Goal: Task Accomplishment & Management: Use online tool/utility

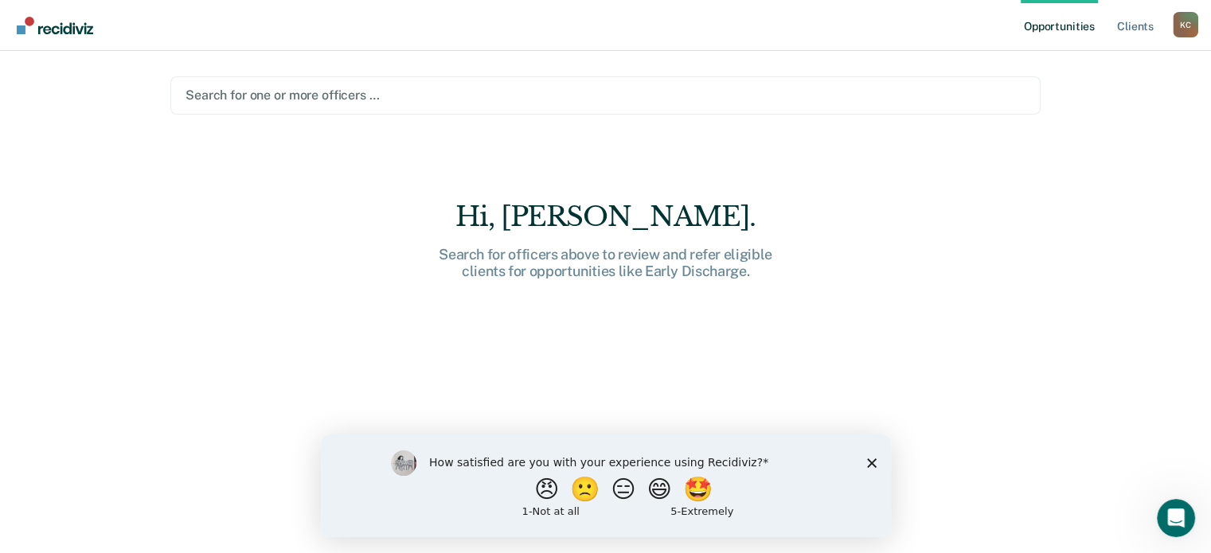
scroll to position [22, 0]
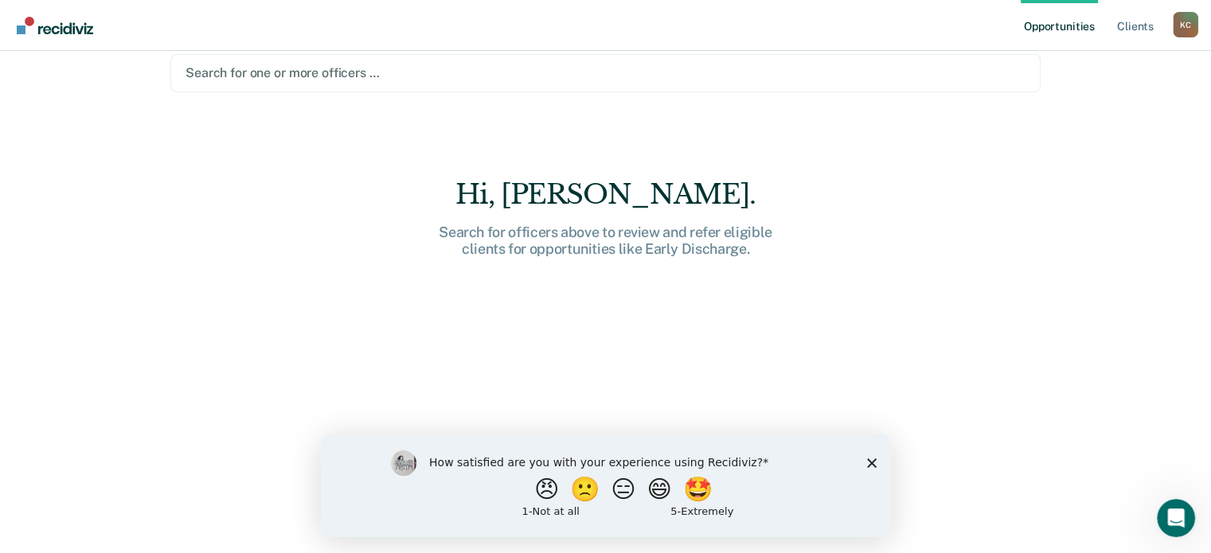
click at [558, 68] on div at bounding box center [606, 73] width 840 height 18
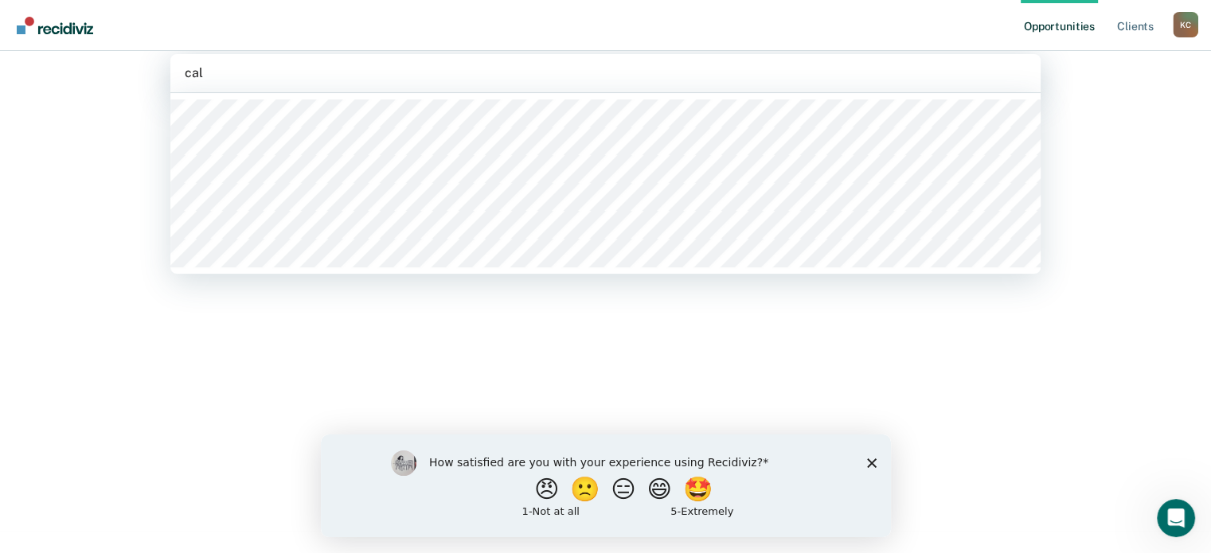
type input "call"
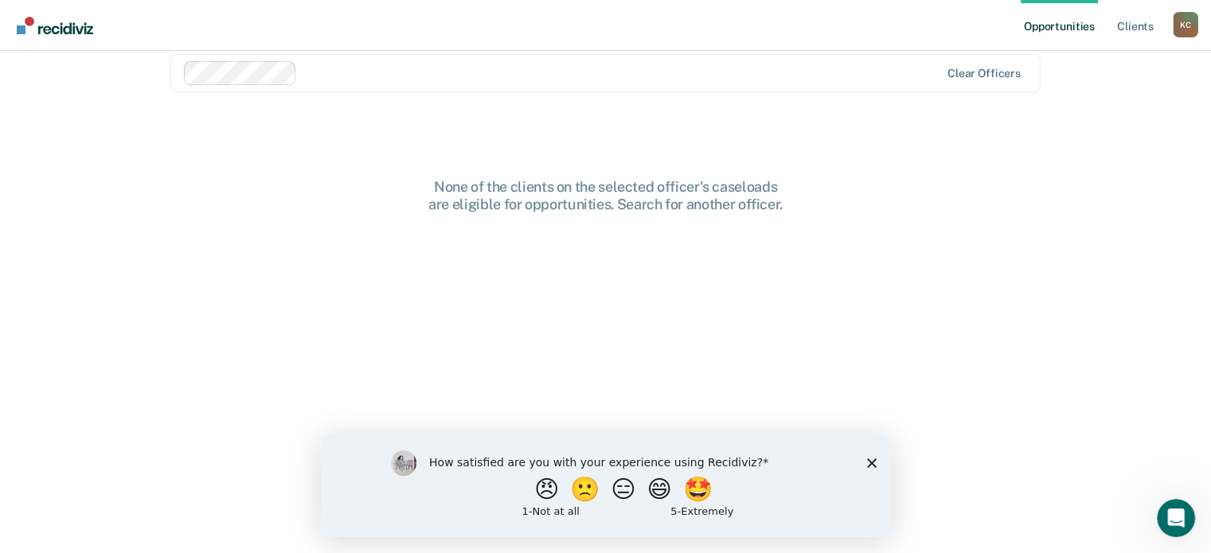
scroll to position [0, 0]
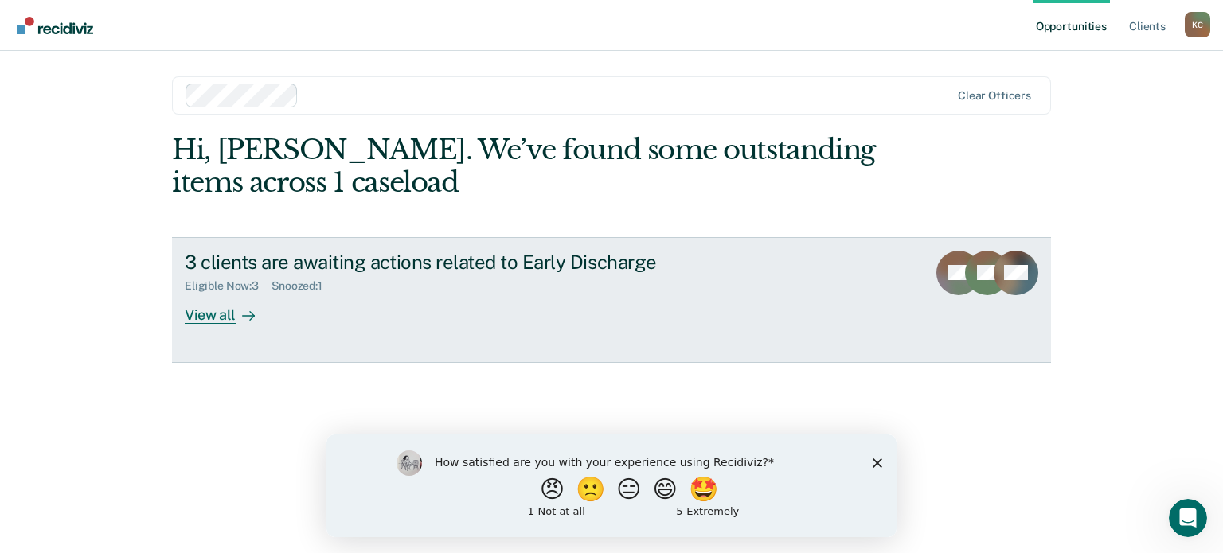
click at [217, 322] on div "View all" at bounding box center [229, 308] width 89 height 31
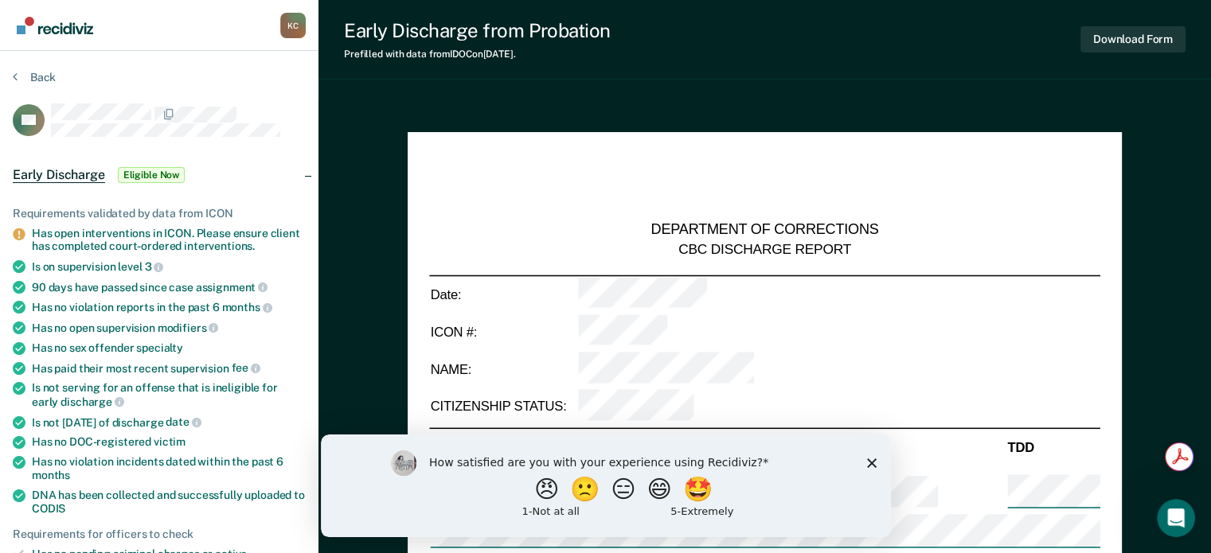
click at [871, 463] on polygon "Close survey" at bounding box center [871, 463] width 10 height 10
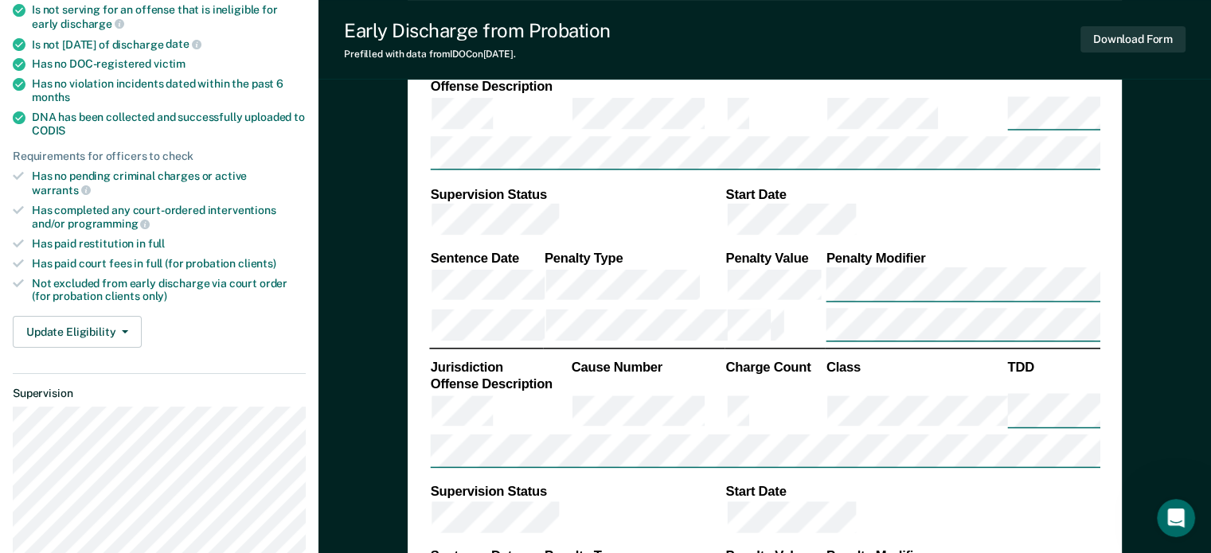
scroll to position [381, 0]
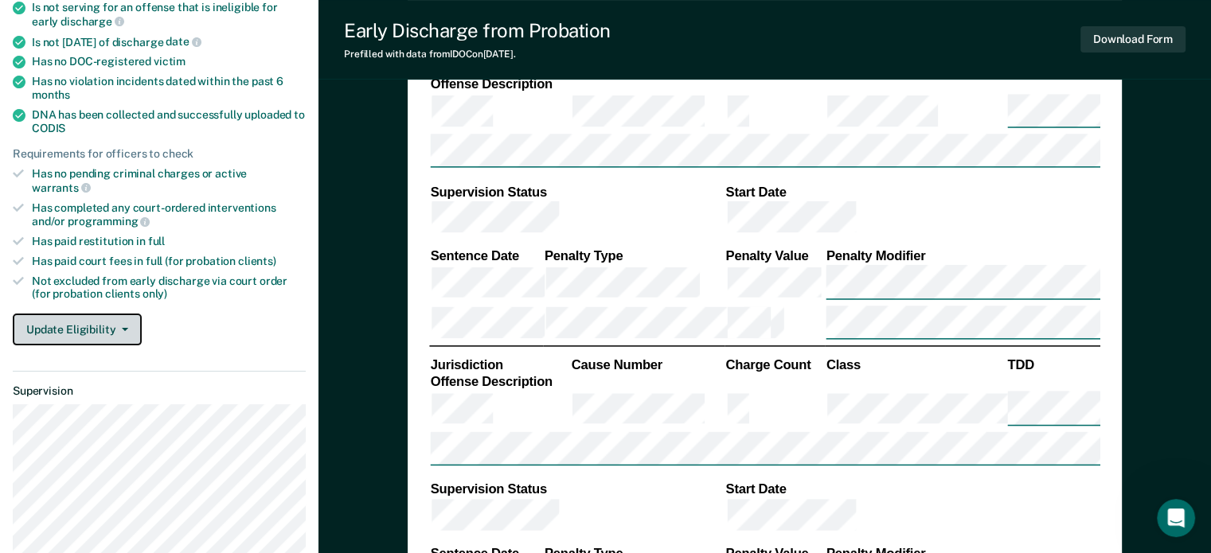
click at [115, 328] on span "button" at bounding box center [121, 329] width 13 height 3
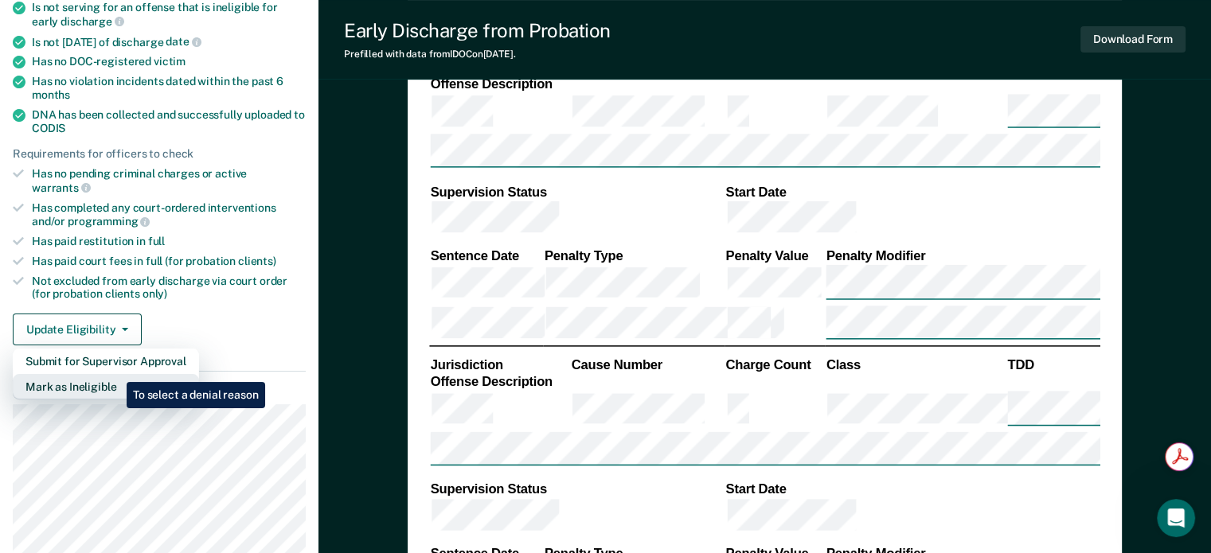
scroll to position [0, 0]
click at [115, 374] on button "Mark as Ineligible" at bounding box center [106, 386] width 186 height 25
type textarea "x"
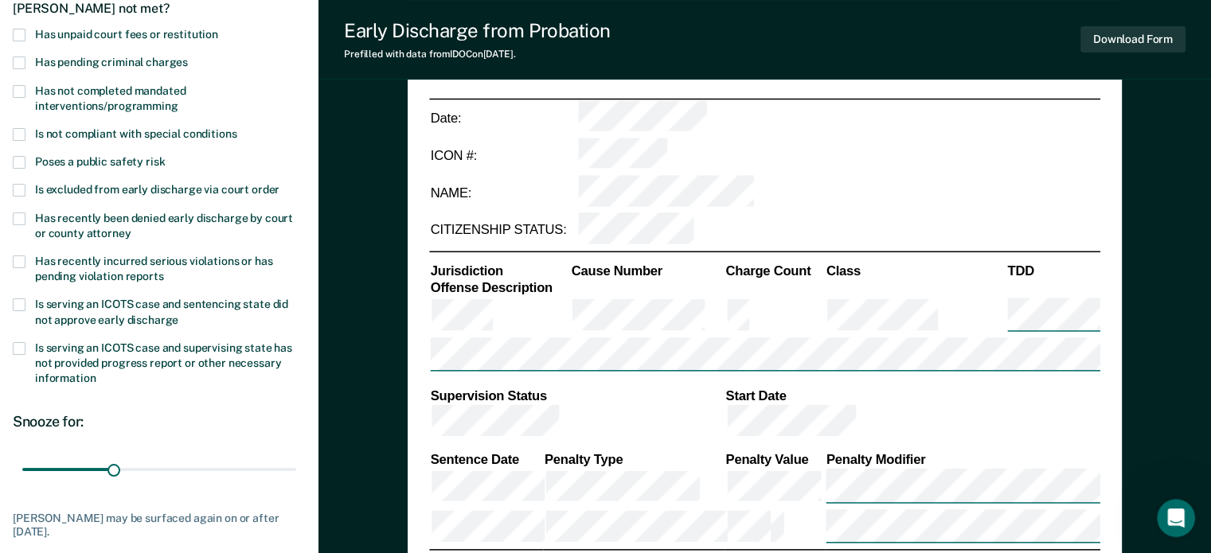
scroll to position [174, 0]
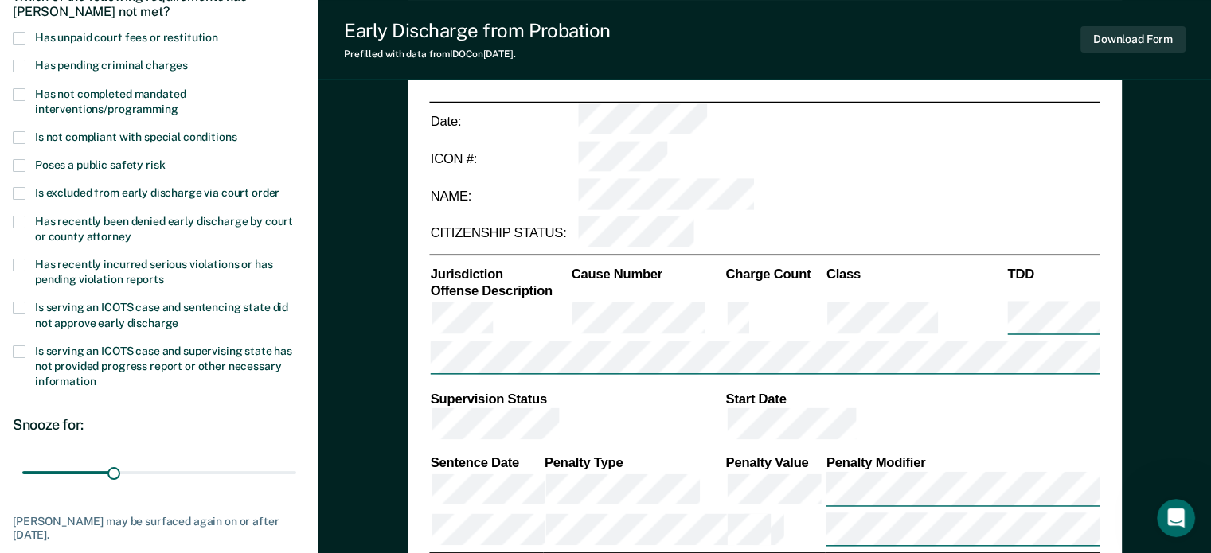
click at [17, 92] on span at bounding box center [19, 94] width 13 height 13
click at [178, 104] on input "Has not completed mandated interventions/programming" at bounding box center [178, 104] width 0 height 0
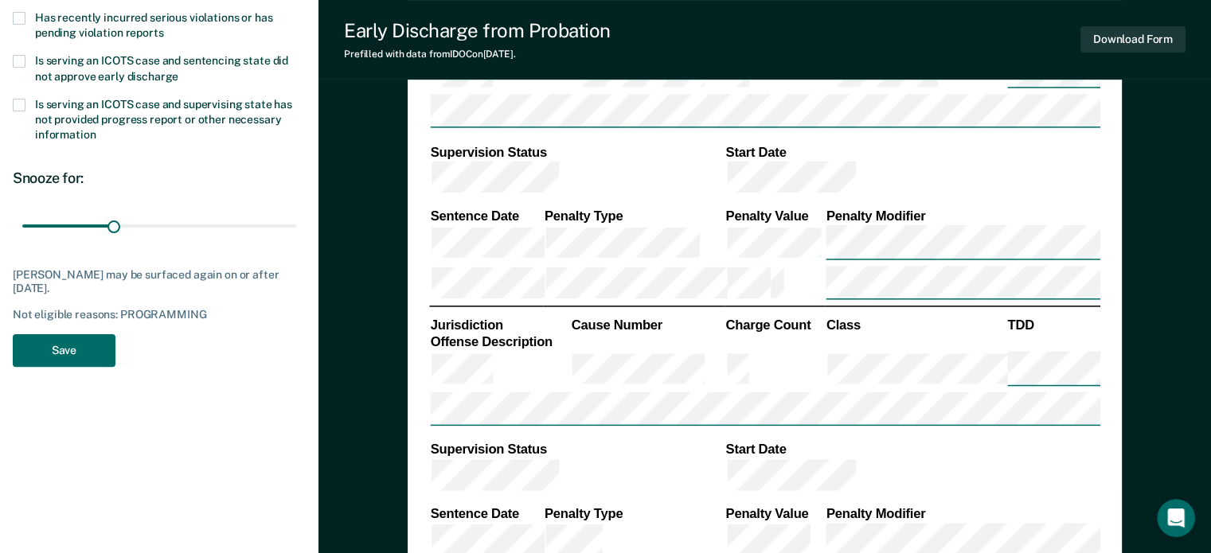
scroll to position [424, 0]
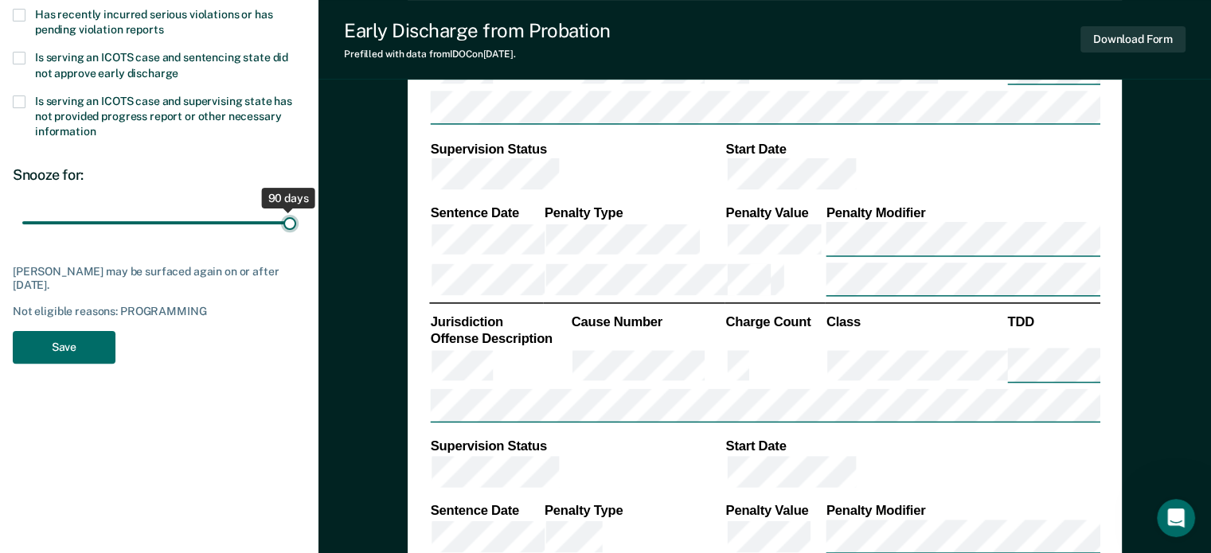
drag, startPoint x: 115, startPoint y: 217, endPoint x: 357, endPoint y: 197, distance: 242.1
type input "90"
click at [296, 209] on input "range" at bounding box center [159, 223] width 274 height 28
click at [57, 353] on button "Save" at bounding box center [64, 347] width 103 height 33
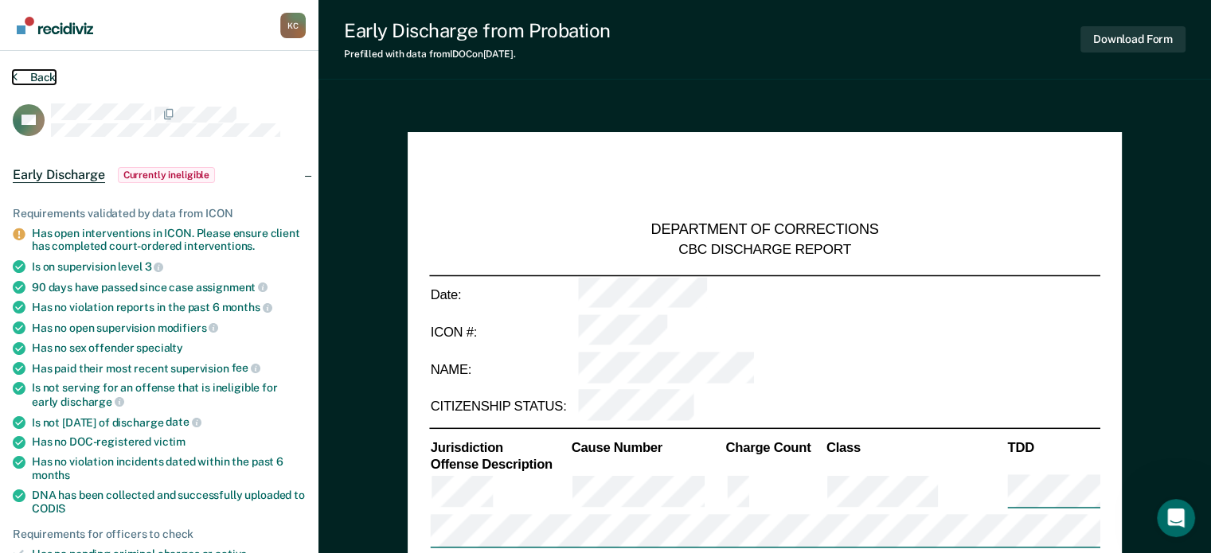
click at [29, 83] on button "Back" at bounding box center [34, 77] width 43 height 14
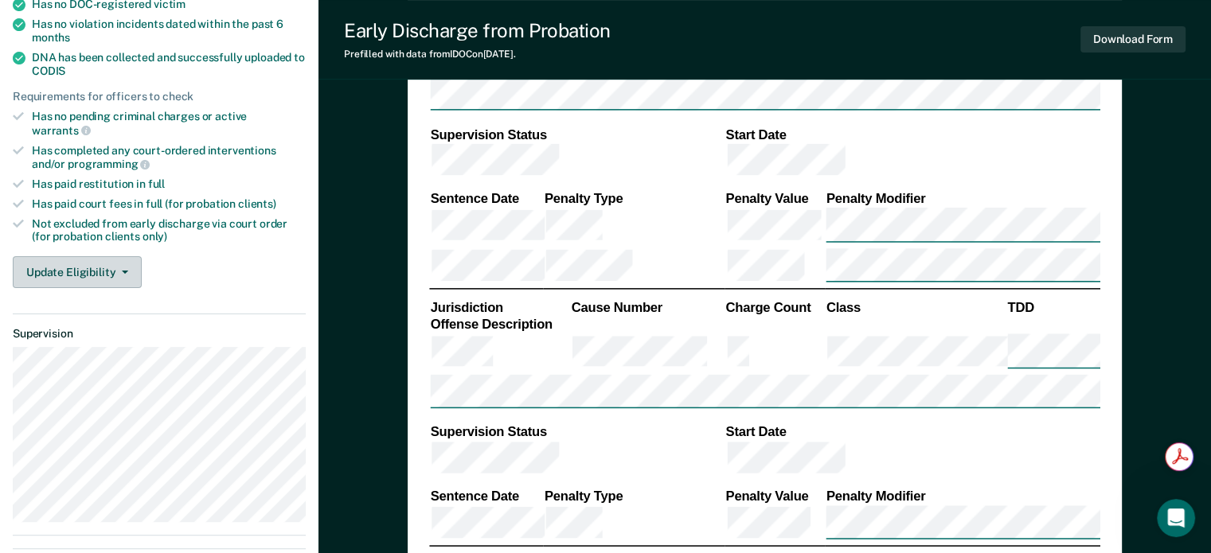
click at [111, 256] on button "Update Eligibility" at bounding box center [77, 272] width 129 height 32
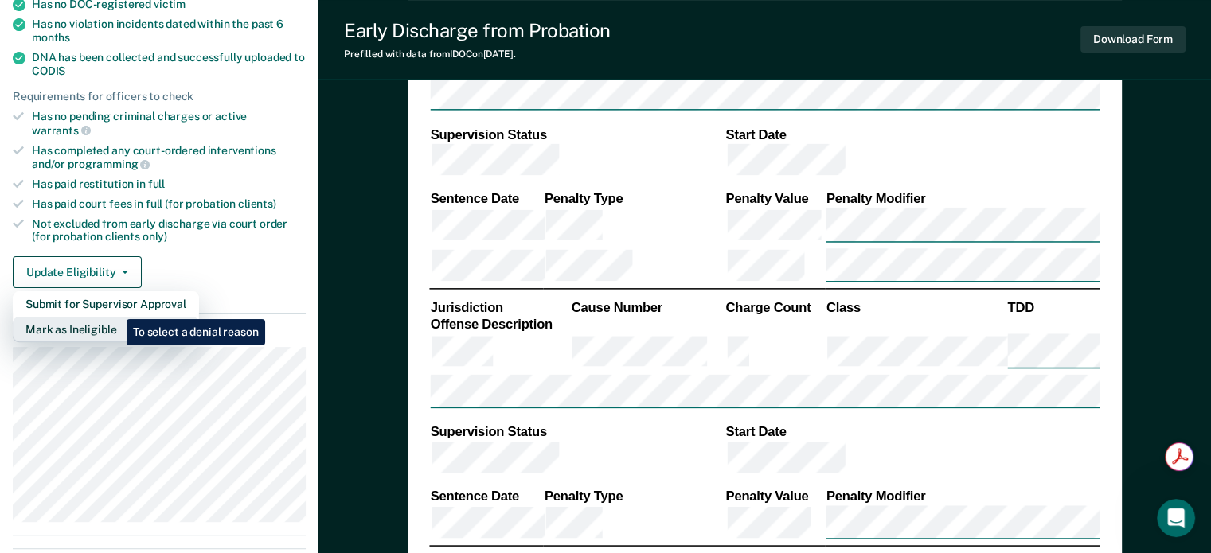
click at [115, 317] on button "Mark as Ineligible" at bounding box center [106, 329] width 186 height 25
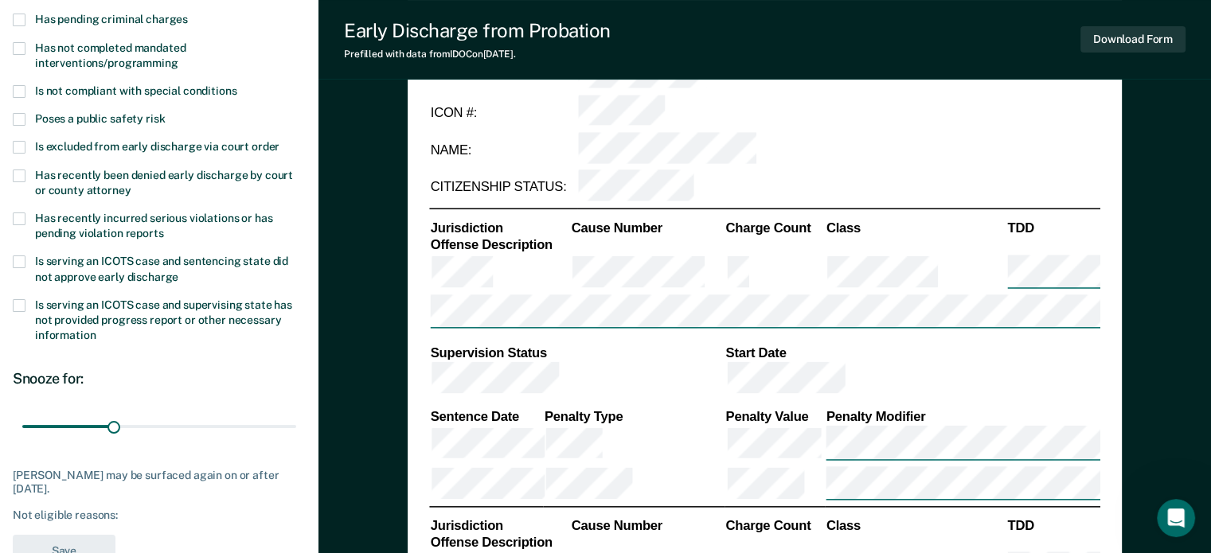
scroll to position [140, 0]
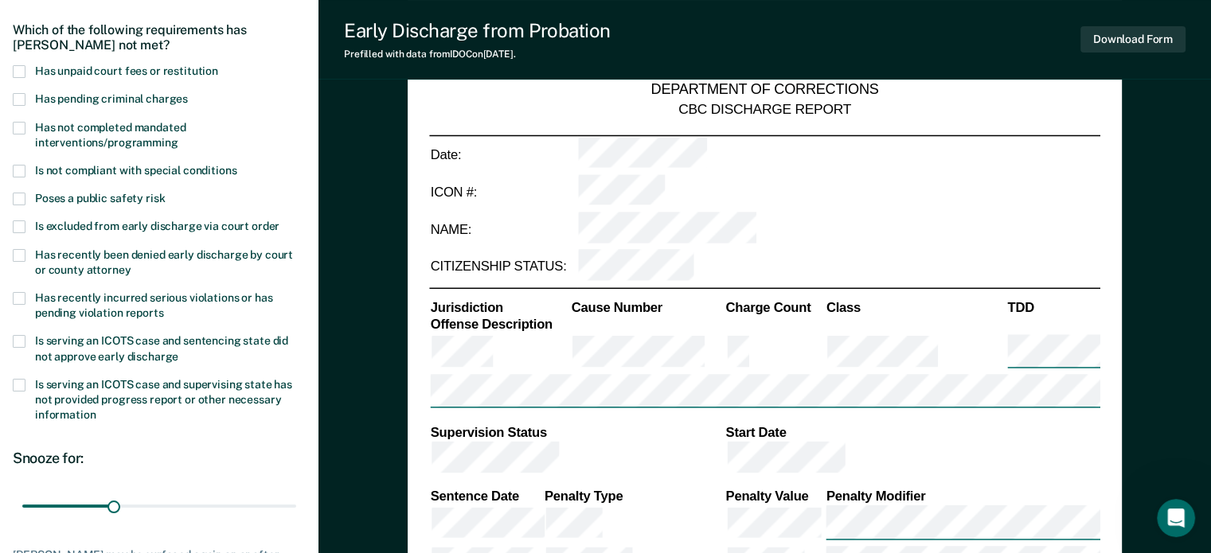
click at [25, 66] on label "Has unpaid court fees or restitution" at bounding box center [159, 72] width 293 height 15
click at [218, 65] on input "Has unpaid court fees or restitution" at bounding box center [218, 65] width 0 height 0
click at [22, 125] on span at bounding box center [19, 128] width 13 height 13
click at [178, 137] on input "Has not completed mandated interventions/programming" at bounding box center [178, 137] width 0 height 0
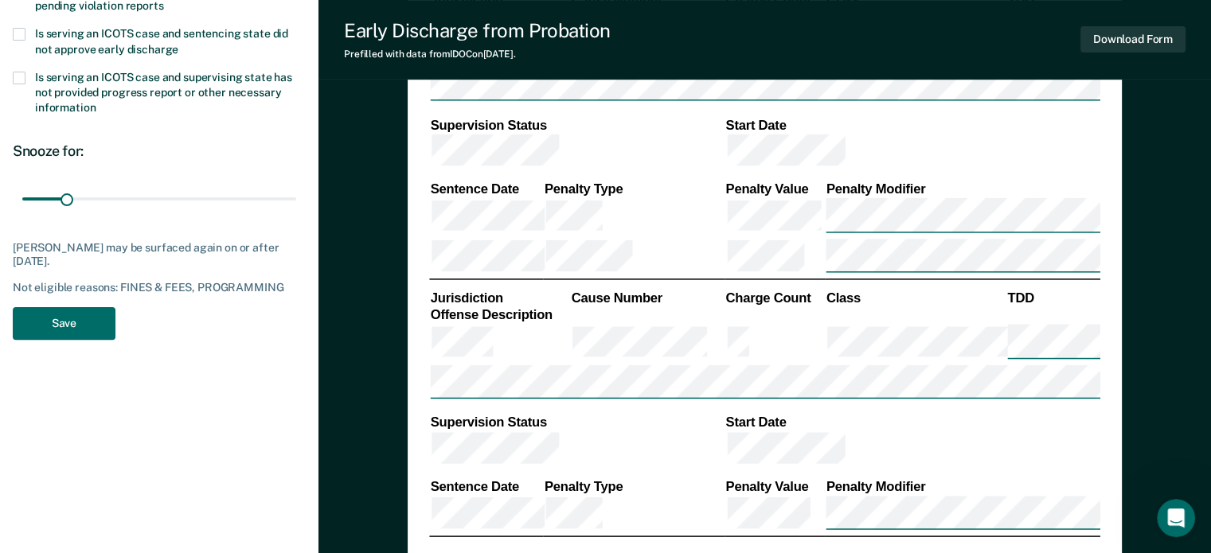
scroll to position [565, 0]
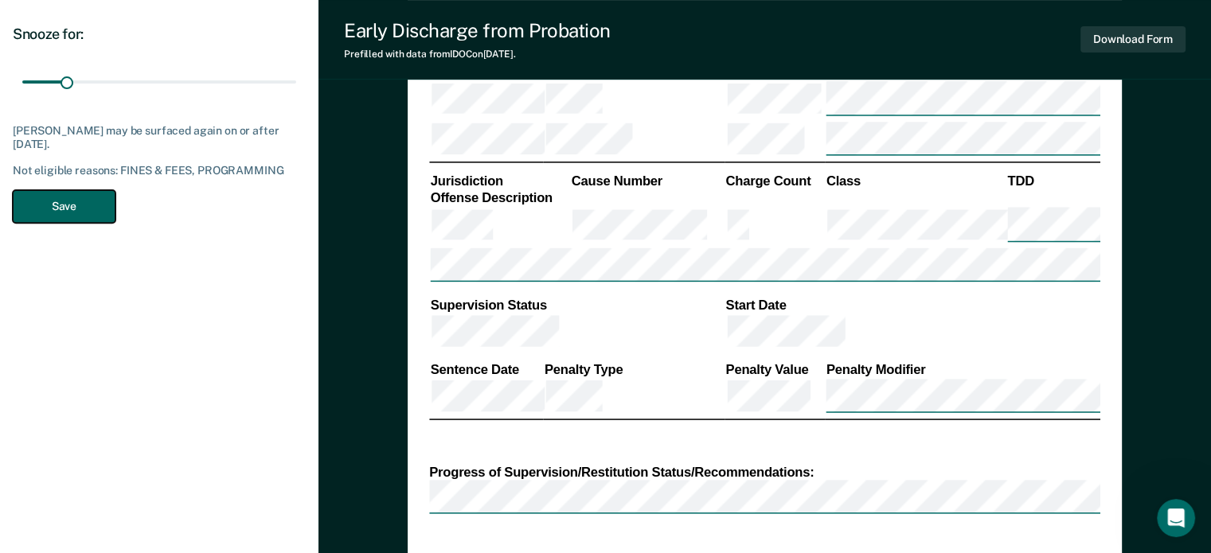
click at [64, 205] on button "Save" at bounding box center [64, 206] width 103 height 33
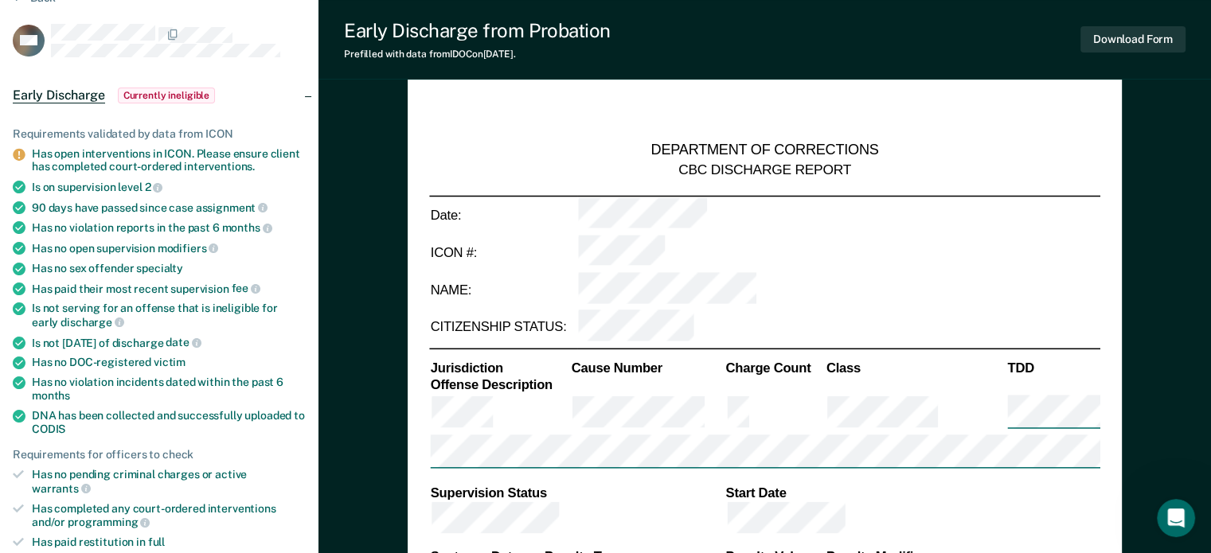
scroll to position [0, 0]
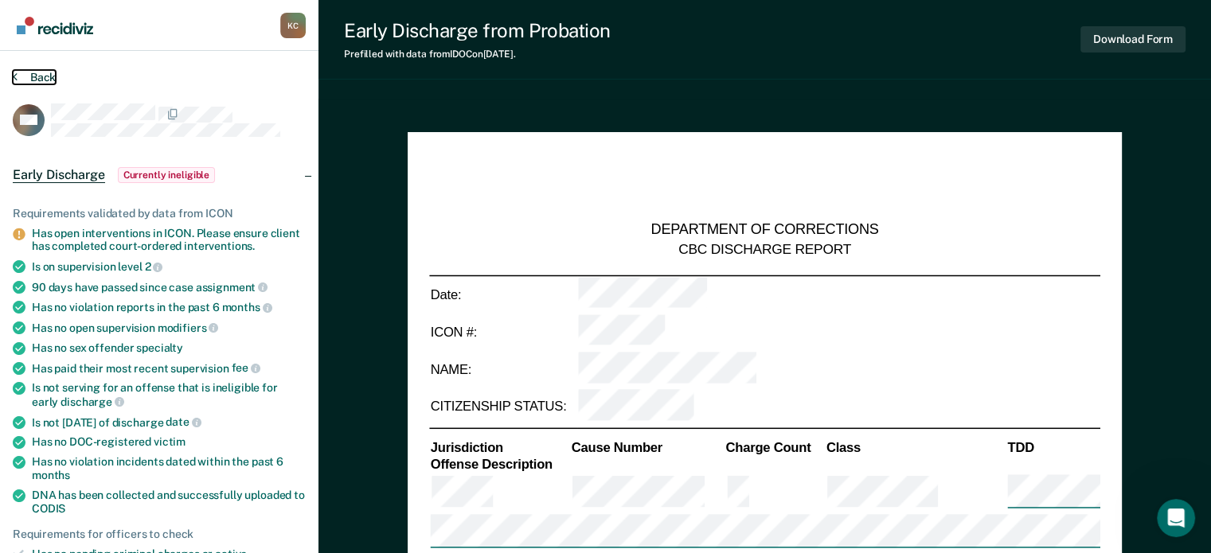
click at [37, 76] on button "Back" at bounding box center [34, 77] width 43 height 14
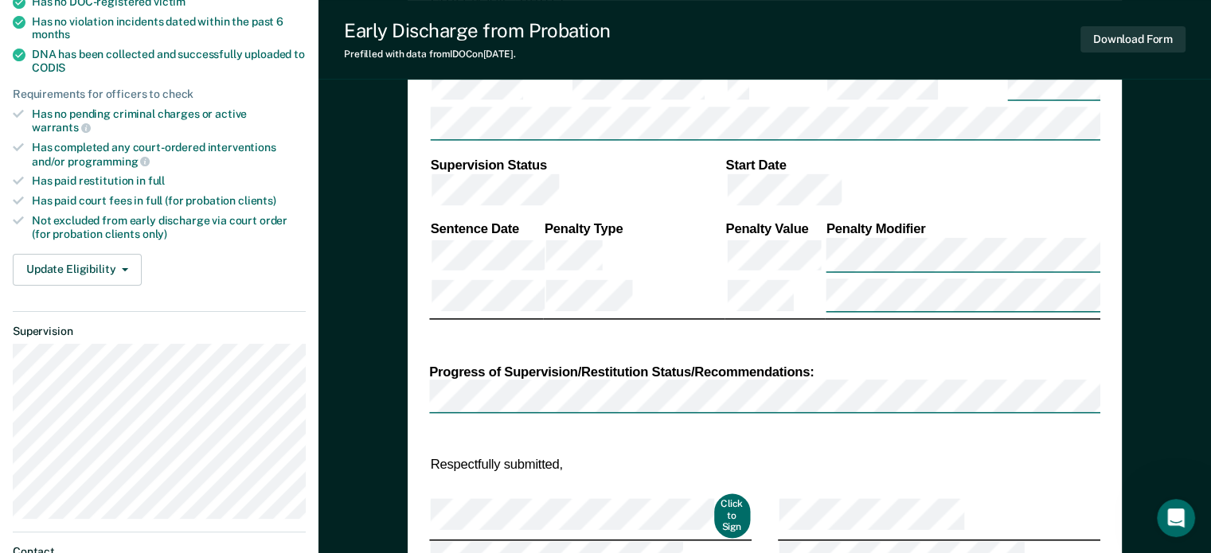
scroll to position [411, 0]
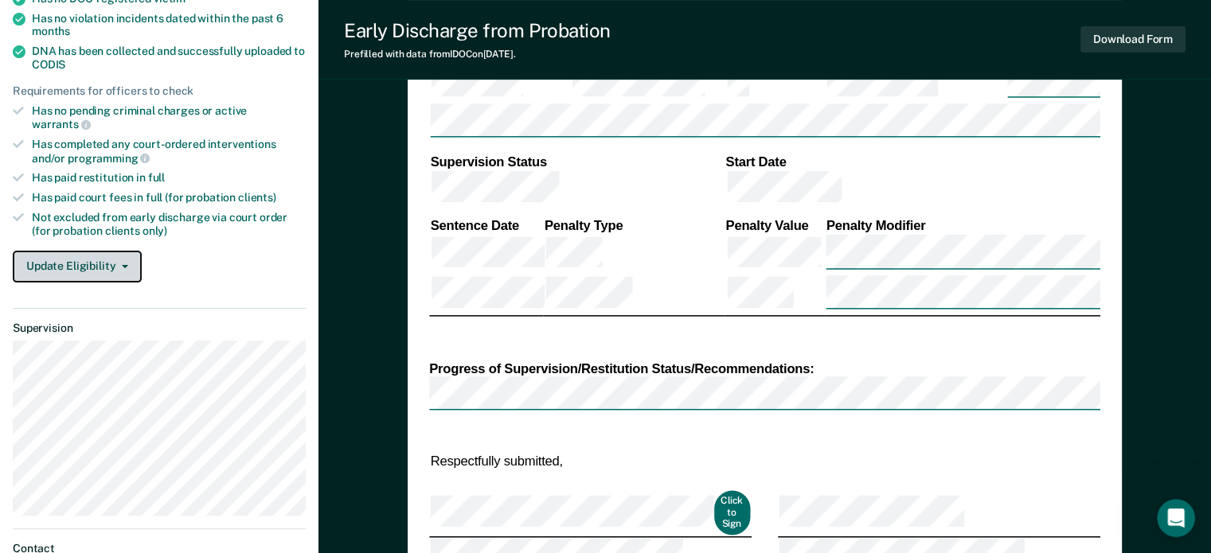
click at [104, 251] on button "Update Eligibility" at bounding box center [77, 267] width 129 height 32
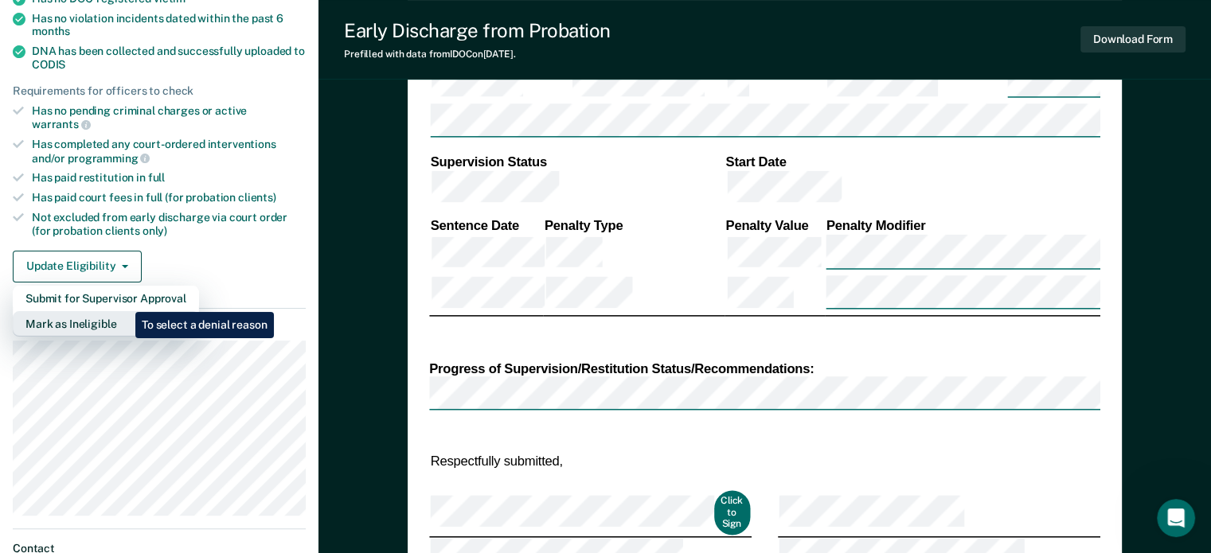
click at [123, 311] on button "Mark as Ineligible" at bounding box center [106, 323] width 186 height 25
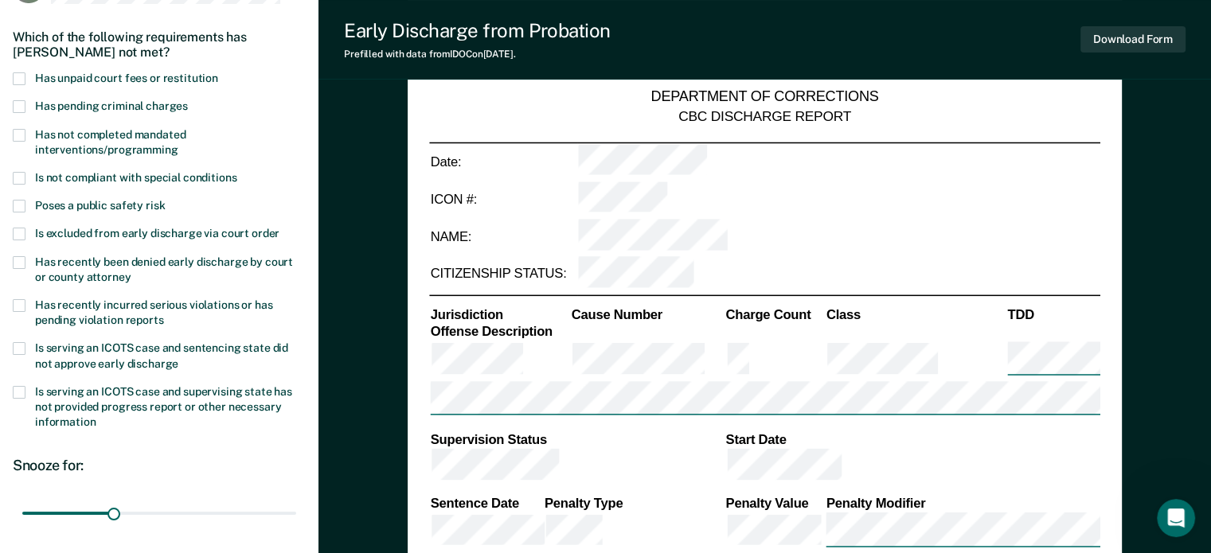
scroll to position [140, 0]
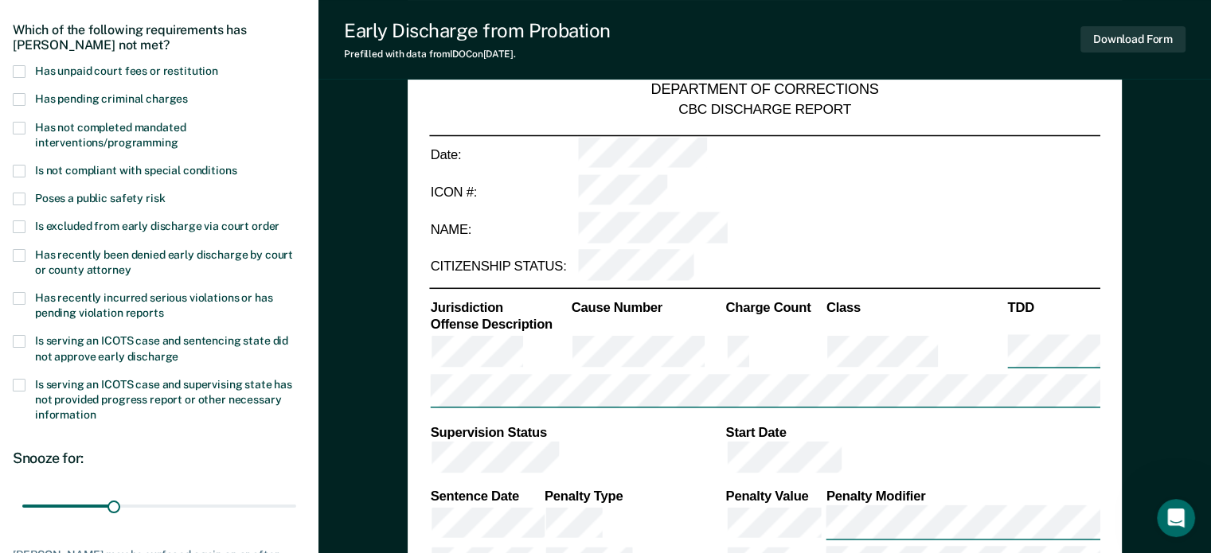
click at [21, 67] on span at bounding box center [19, 71] width 13 height 13
click at [218, 65] on input "Has unpaid court fees or restitution" at bounding box center [218, 65] width 0 height 0
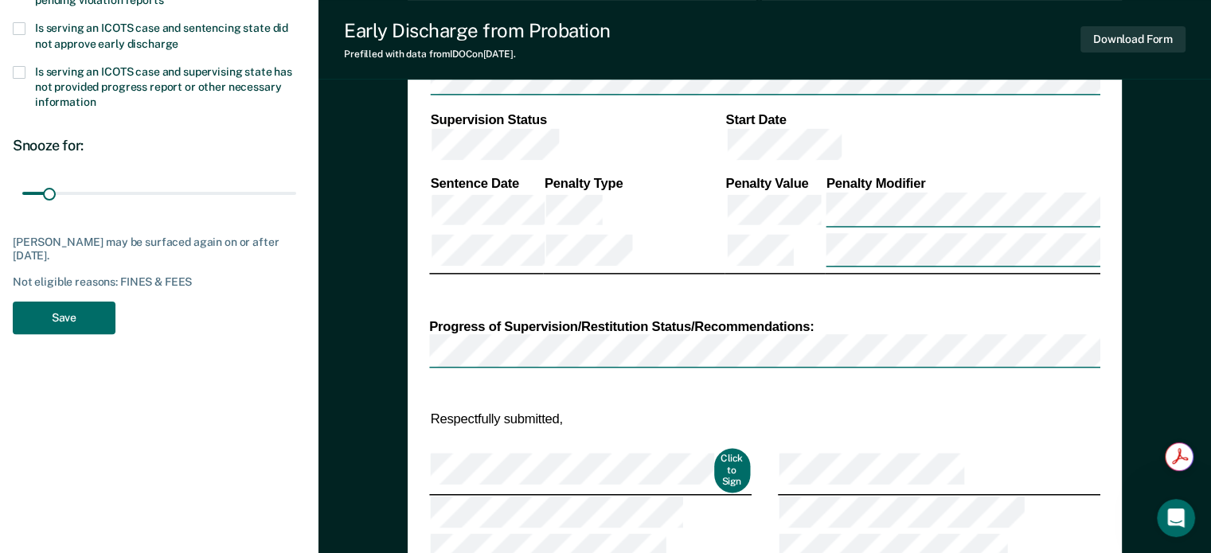
scroll to position [0, 0]
click at [45, 304] on button "Save" at bounding box center [64, 318] width 103 height 33
type textarea "x"
